Goal: Transaction & Acquisition: Purchase product/service

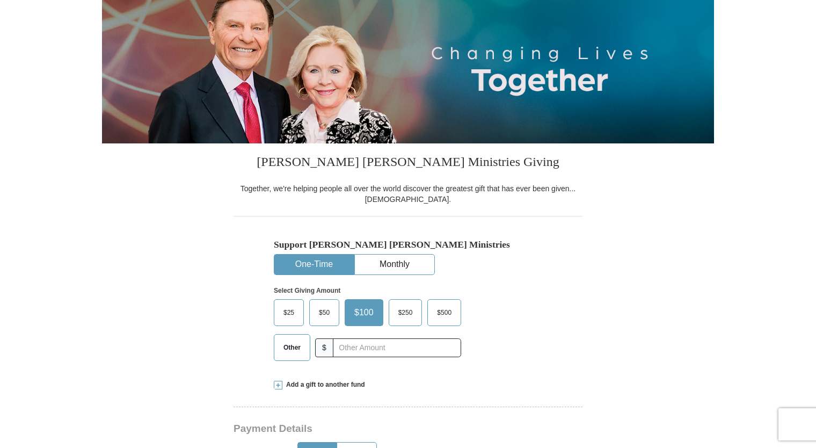
scroll to position [161, 0]
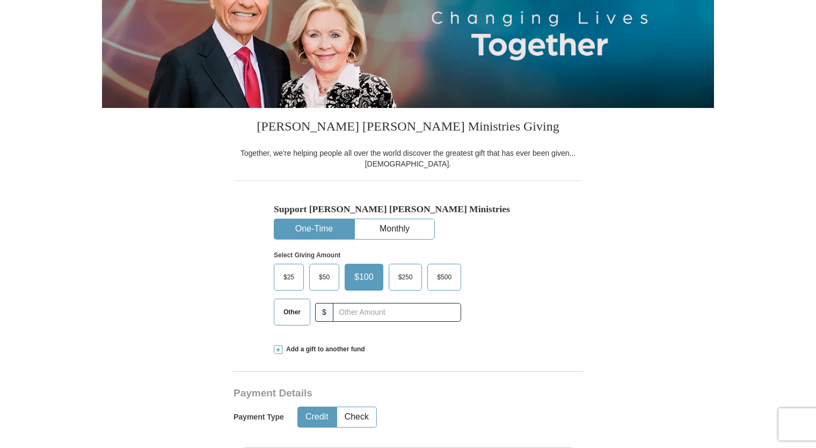
click at [295, 311] on span "Other" at bounding box center [292, 312] width 28 height 16
click at [0, 0] on input "Other" at bounding box center [0, 0] width 0 height 0
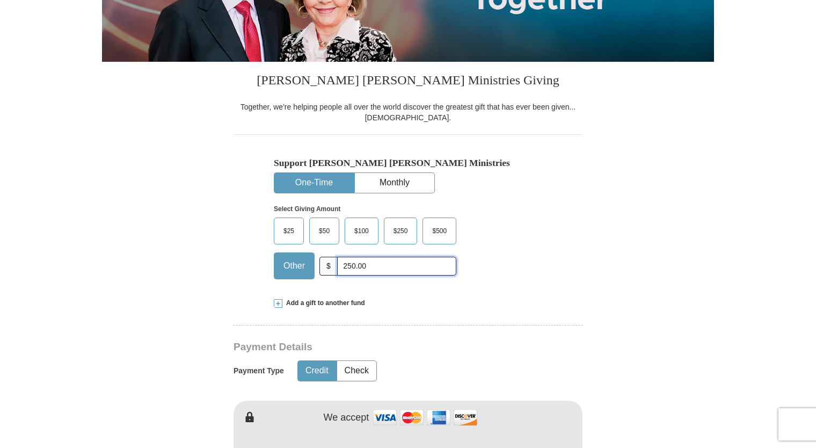
scroll to position [430, 0]
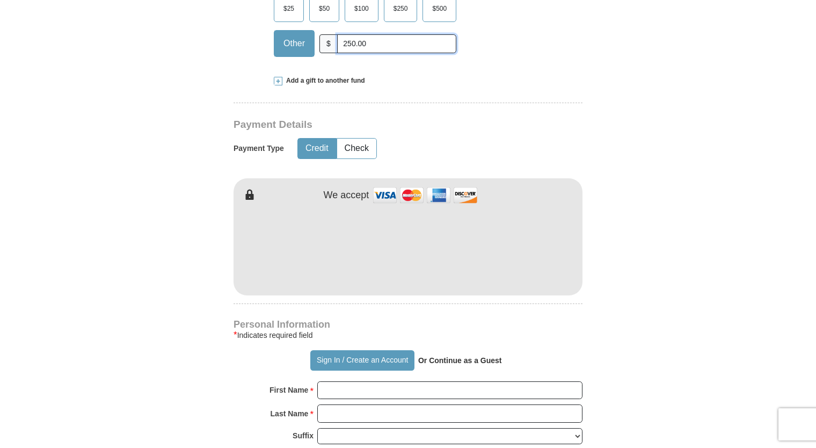
type input "250.00"
click at [605, 314] on form "Already have an account? Sign in for faster giving. Don't have an account? Crea…" at bounding box center [408, 272] width 612 height 1318
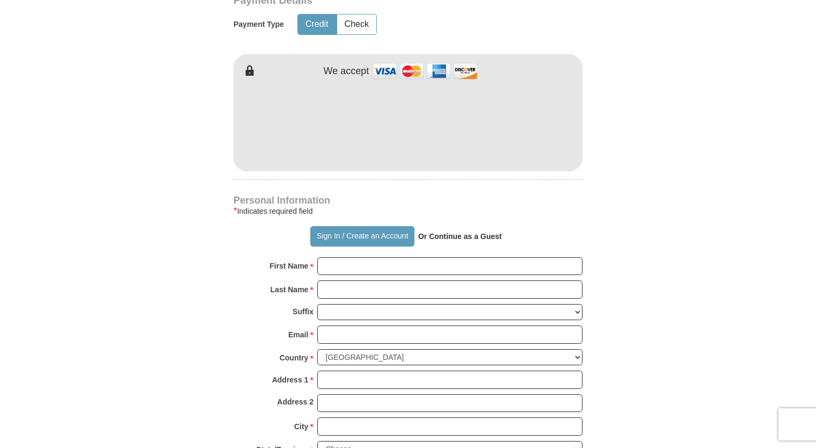
scroll to position [591, 0]
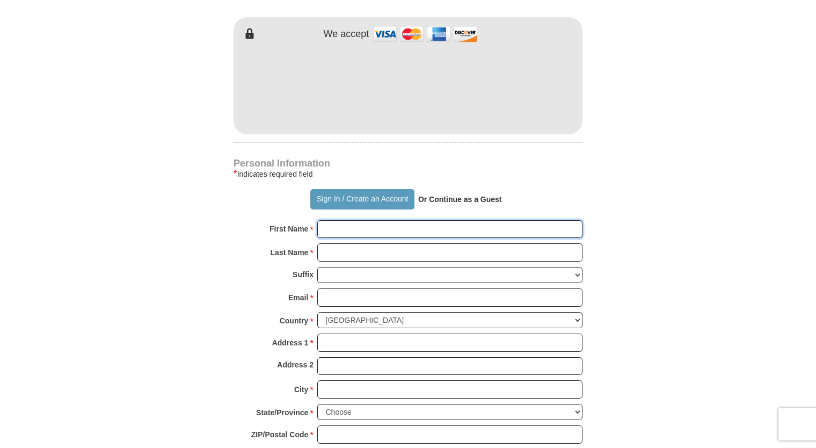
click at [436, 228] on input "First Name *" at bounding box center [449, 229] width 265 height 18
type input "[PERSON_NAME]"
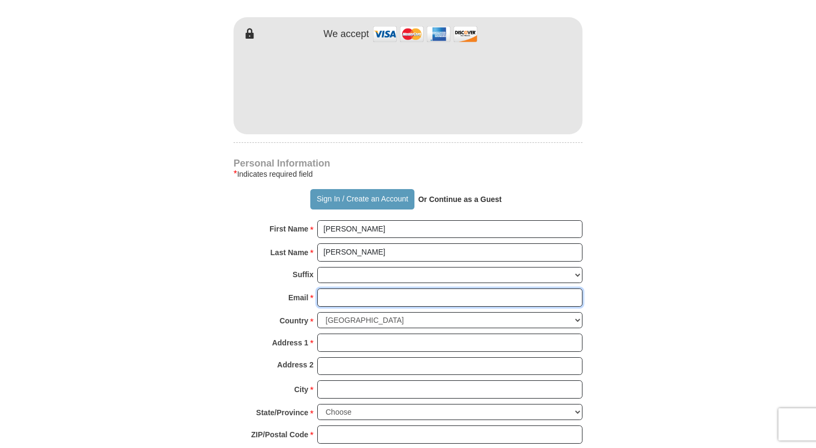
type input "[EMAIL_ADDRESS][DOMAIN_NAME]"
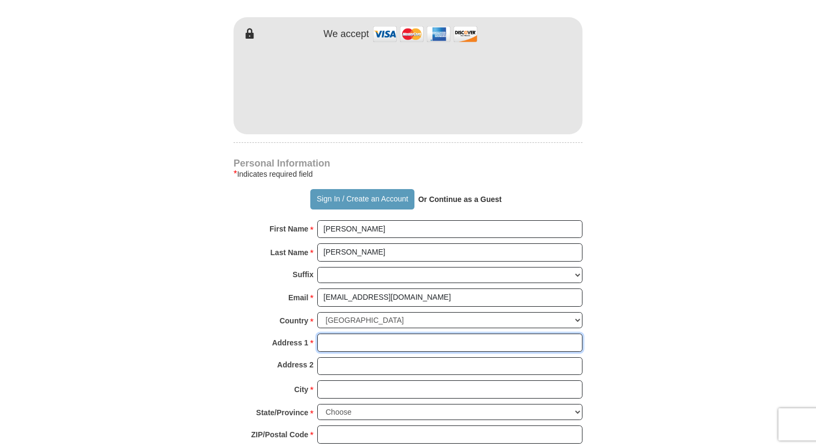
type input "PO Box 160"
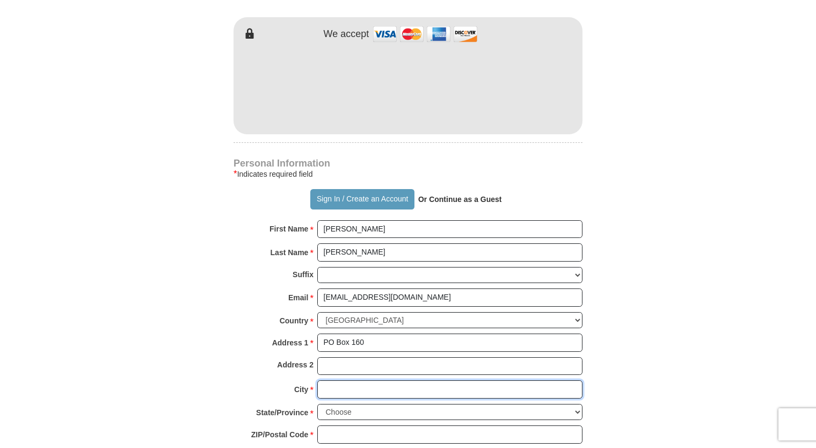
type input "[GEOGRAPHIC_DATA]"
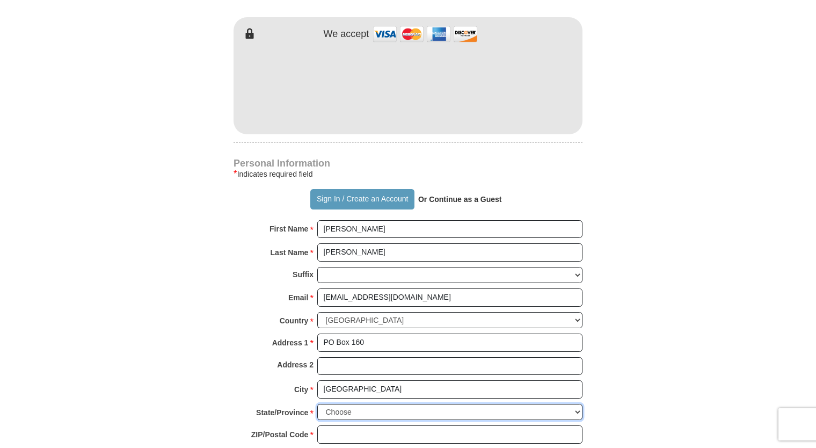
select select "[GEOGRAPHIC_DATA]"
type input "76071"
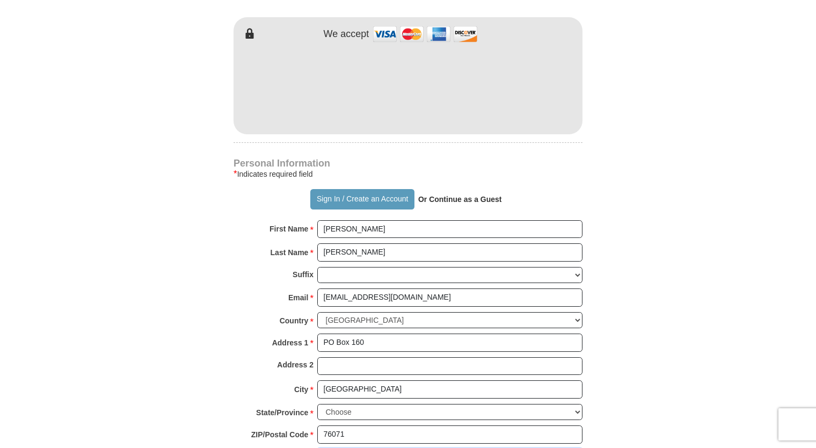
type input "4693865876"
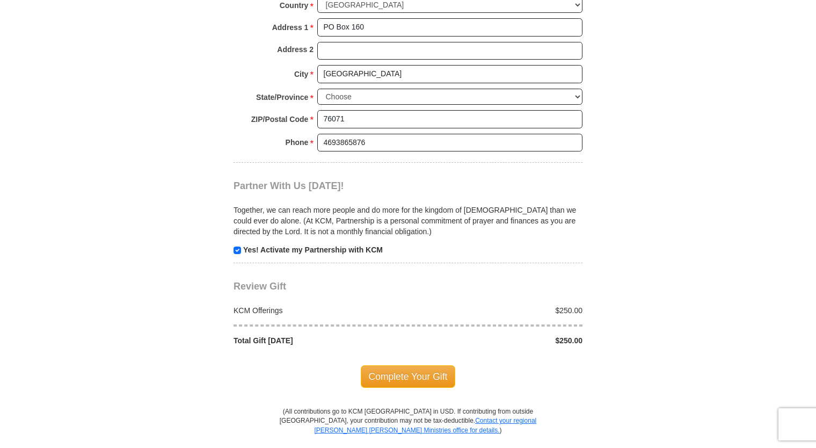
scroll to position [913, 0]
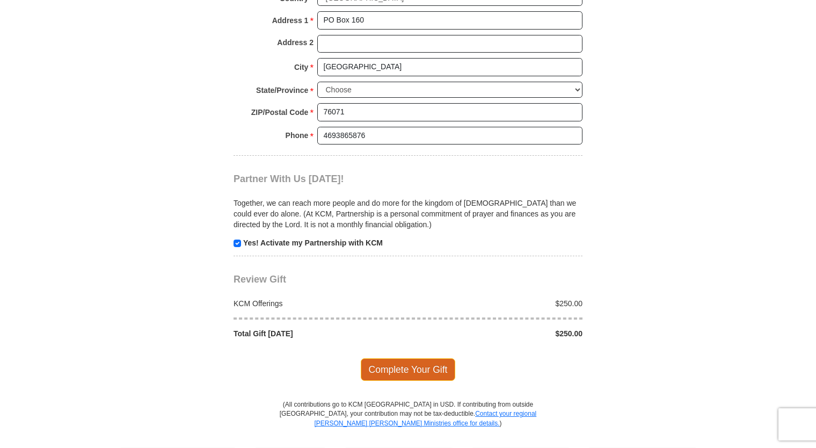
click at [442, 368] on span "Complete Your Gift" at bounding box center [408, 369] width 95 height 23
